Goal: Obtain resource: Download file/media

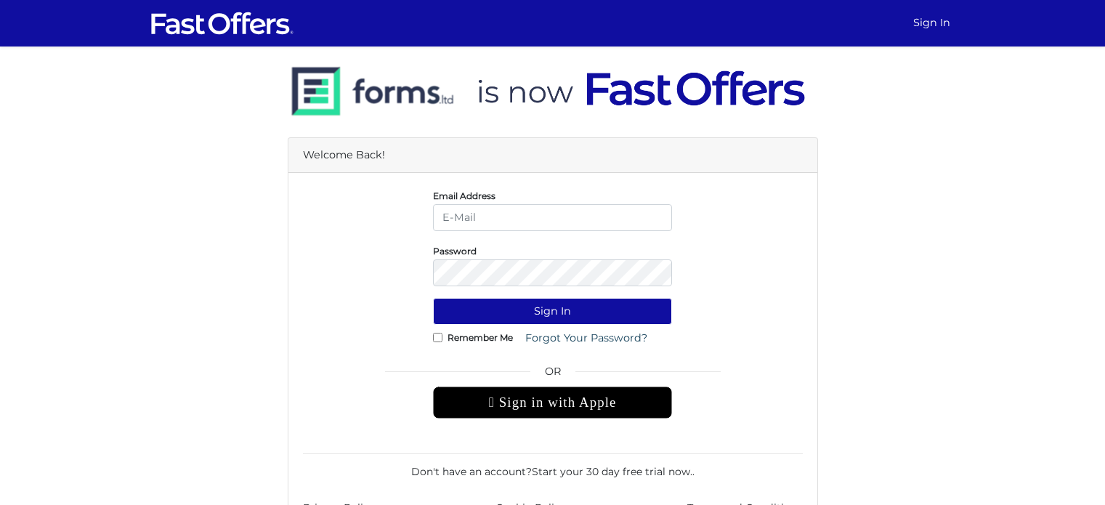
type input "[EMAIL_ADDRESS][DOMAIN_NAME]"
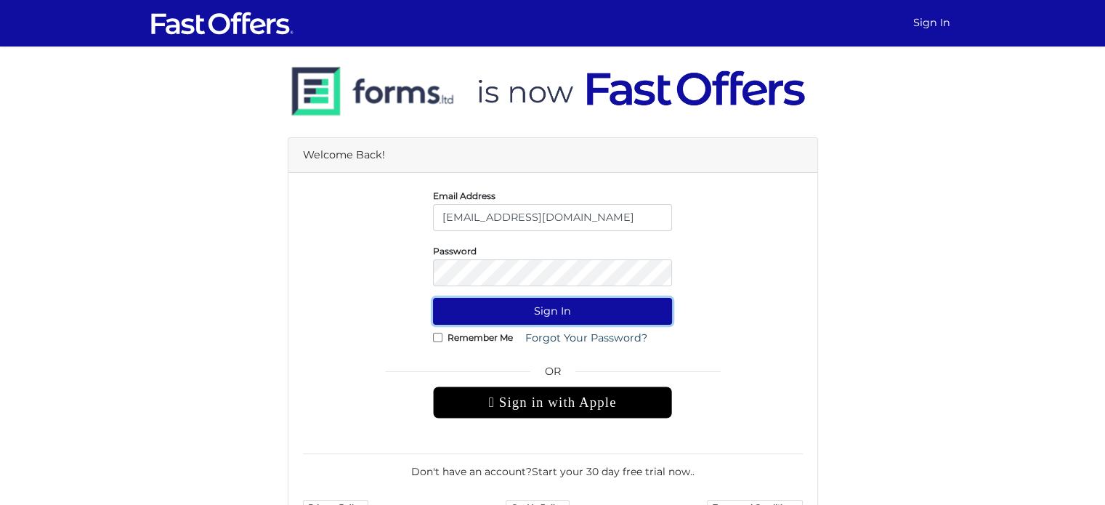
click at [567, 310] on button "Sign In" at bounding box center [552, 311] width 239 height 27
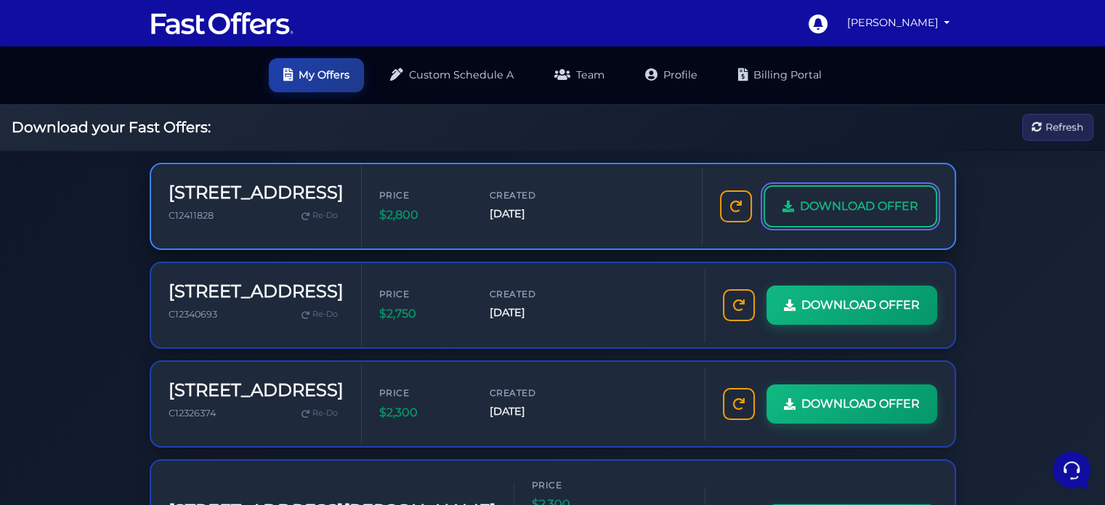
click at [833, 201] on span "DOWNLOAD OFFER" at bounding box center [859, 206] width 118 height 19
